Goal: Task Accomplishment & Management: Complete application form

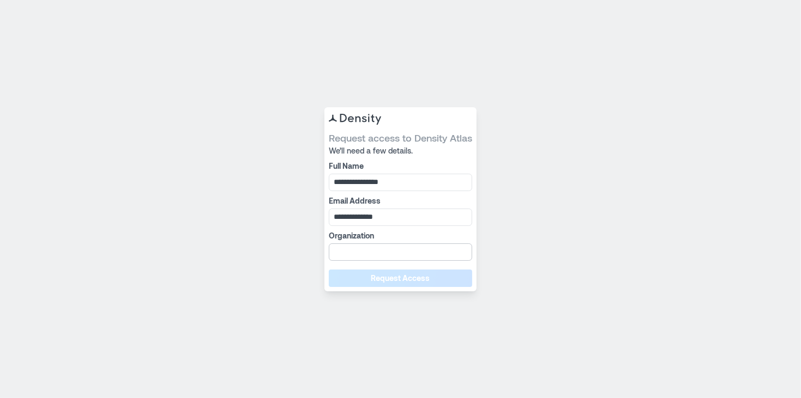
click at [423, 256] on input "Organization" at bounding box center [400, 252] width 143 height 17
